Goal: Task Accomplishment & Management: Manage account settings

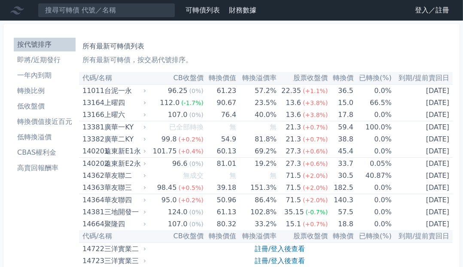
click at [425, 9] on link "登入／註冊" at bounding box center [432, 10] width 48 height 14
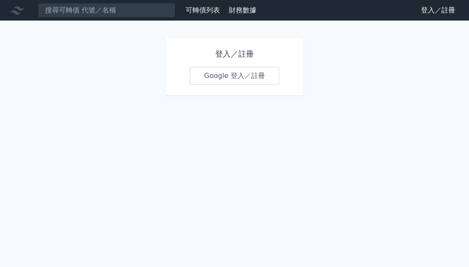
click at [242, 79] on link "Google 登入／註冊" at bounding box center [234, 76] width 89 height 18
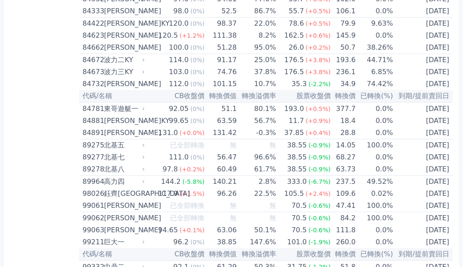
scroll to position [5143, 0]
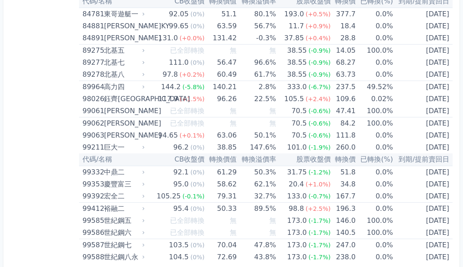
drag, startPoint x: 84, startPoint y: 79, endPoint x: 331, endPoint y: 313, distance: 340.5
copy table
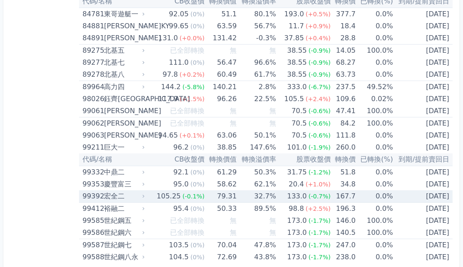
copy table
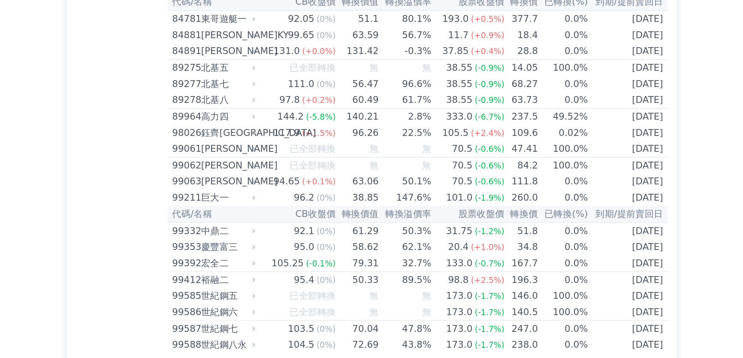
scroll to position [5052, 0]
